Goal: Find specific page/section: Find specific page/section

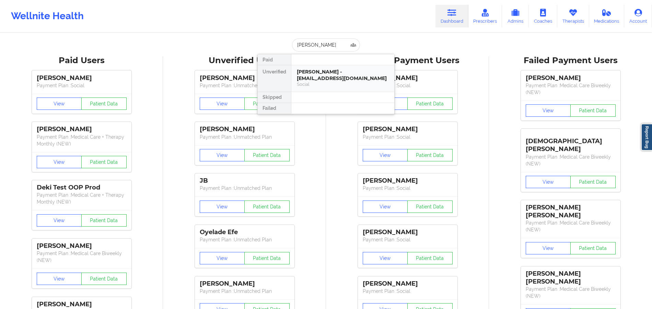
click at [330, 69] on div "[PERSON_NAME] - [EMAIL_ADDRESS][DOMAIN_NAME]" at bounding box center [343, 75] width 92 height 13
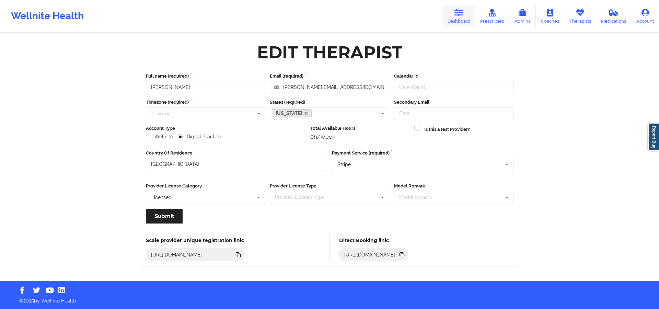
click at [457, 8] on link "Dashboard" at bounding box center [458, 16] width 33 height 23
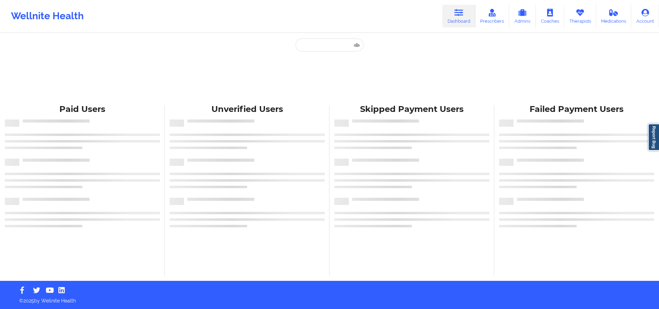
click at [345, 37] on div "Paid Unverified Skipped Failed Paid Users Unverified Users Skipped Payment User…" at bounding box center [329, 140] width 659 height 281
click at [344, 38] on div "Paid Unverified Skipped Failed Paid Users Unverified Users Skipped Payment User…" at bounding box center [329, 140] width 659 height 281
click at [342, 41] on input "text" at bounding box center [329, 44] width 68 height 13
paste input "Galindo"
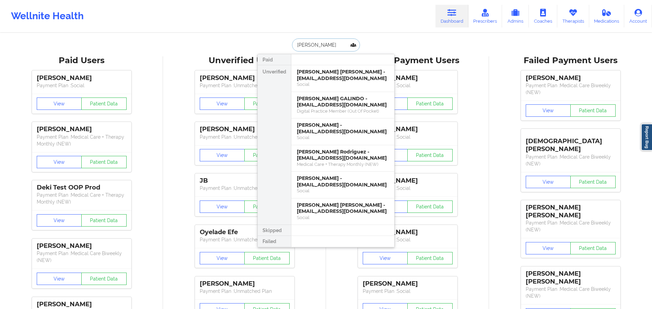
click at [292, 44] on input "Galindo" at bounding box center [326, 44] width 68 height 13
type input "Galindo"
